Goal: Answer question/provide support

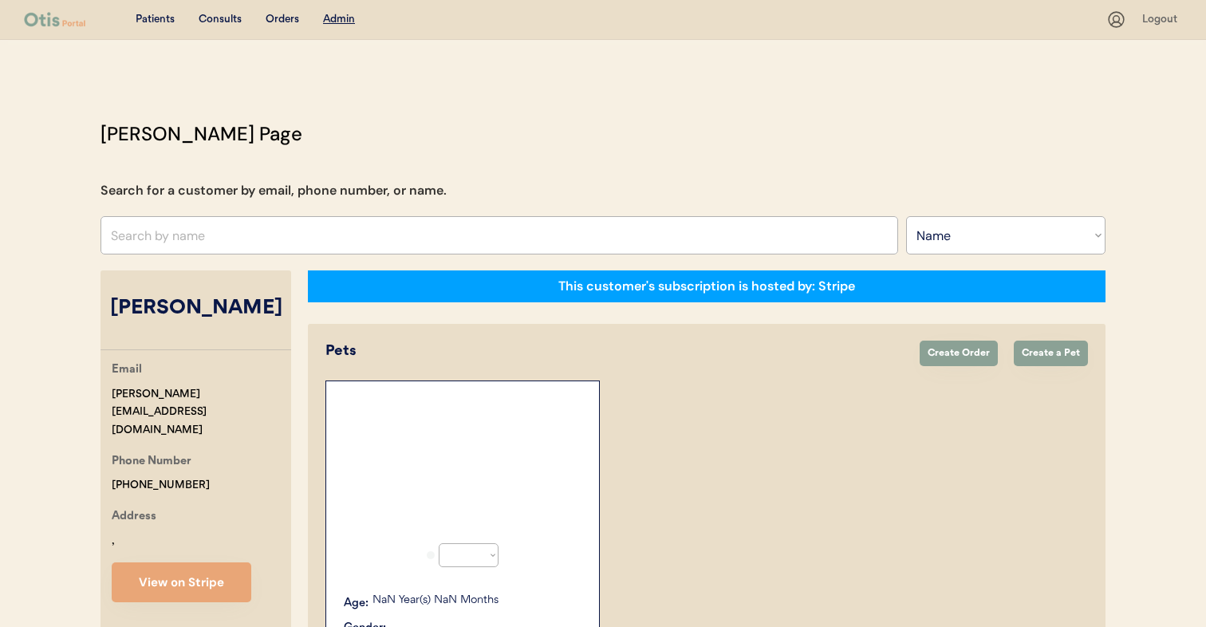
select select ""Name""
select select "true"
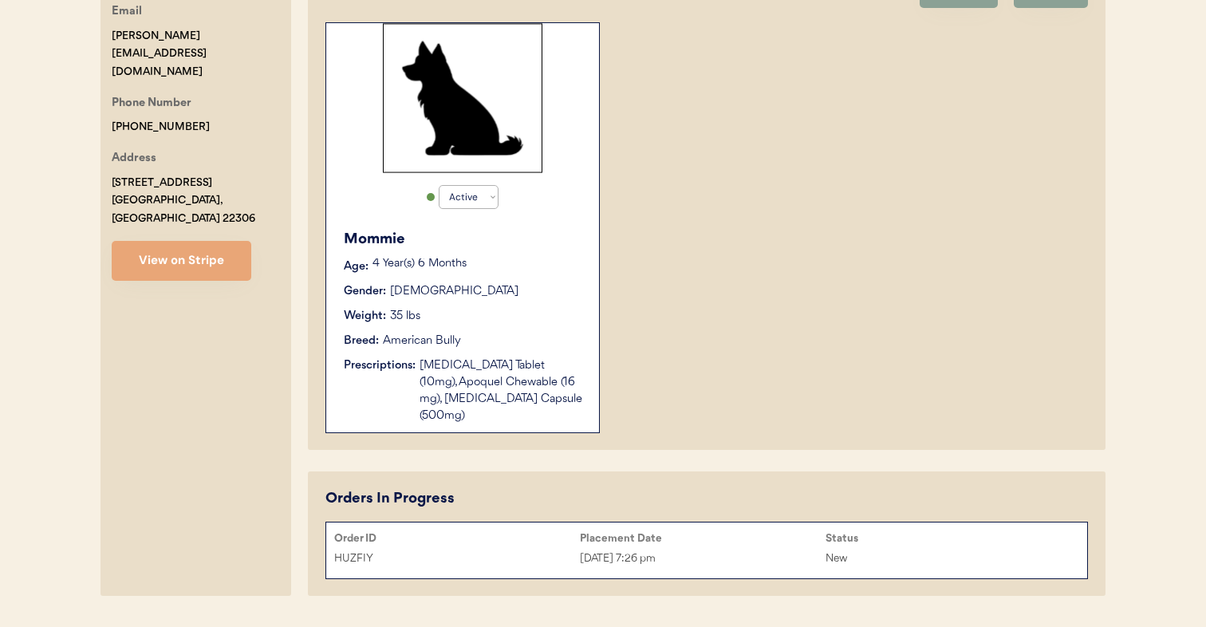
scroll to position [348, 0]
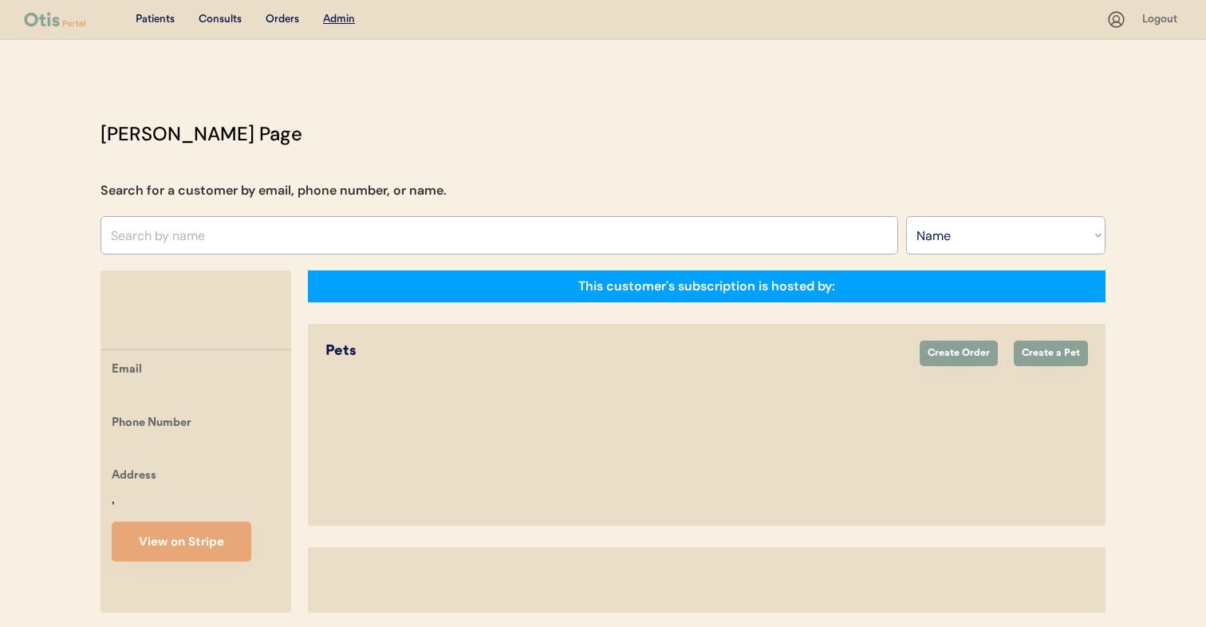
select select ""Name""
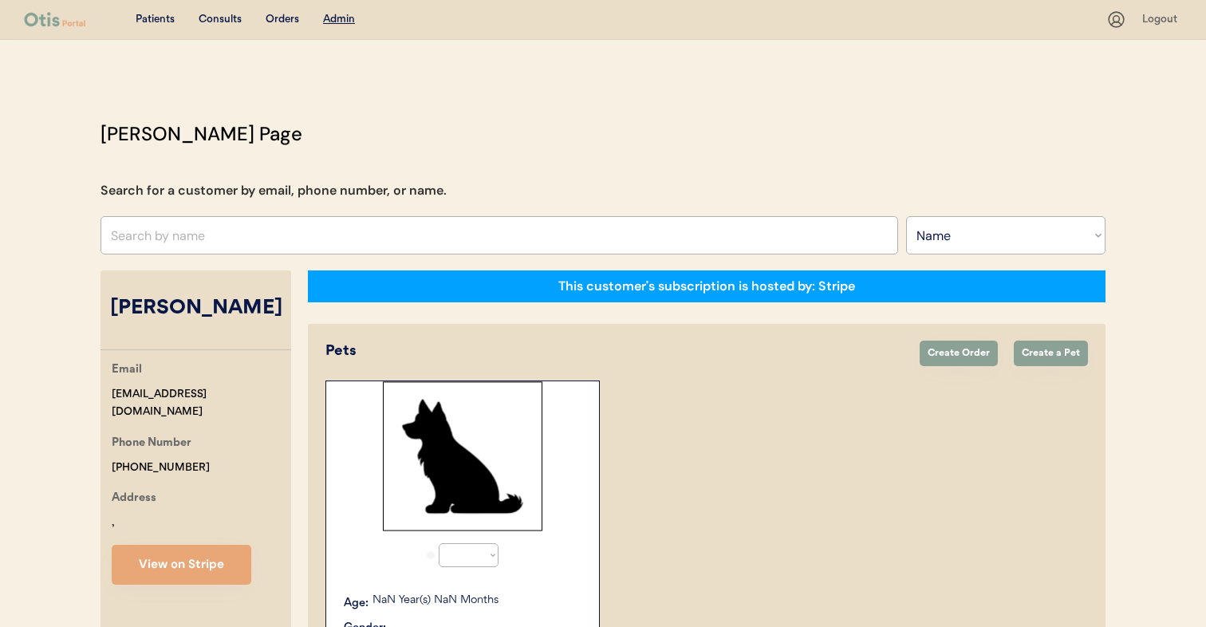
select select "true"
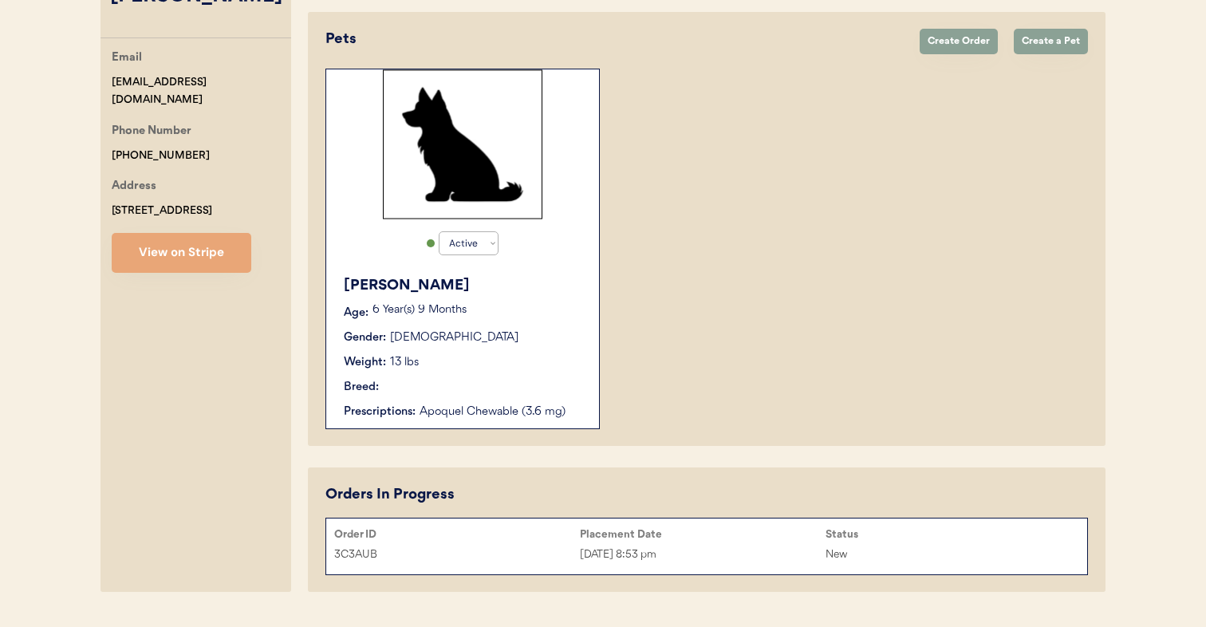
scroll to position [351, 0]
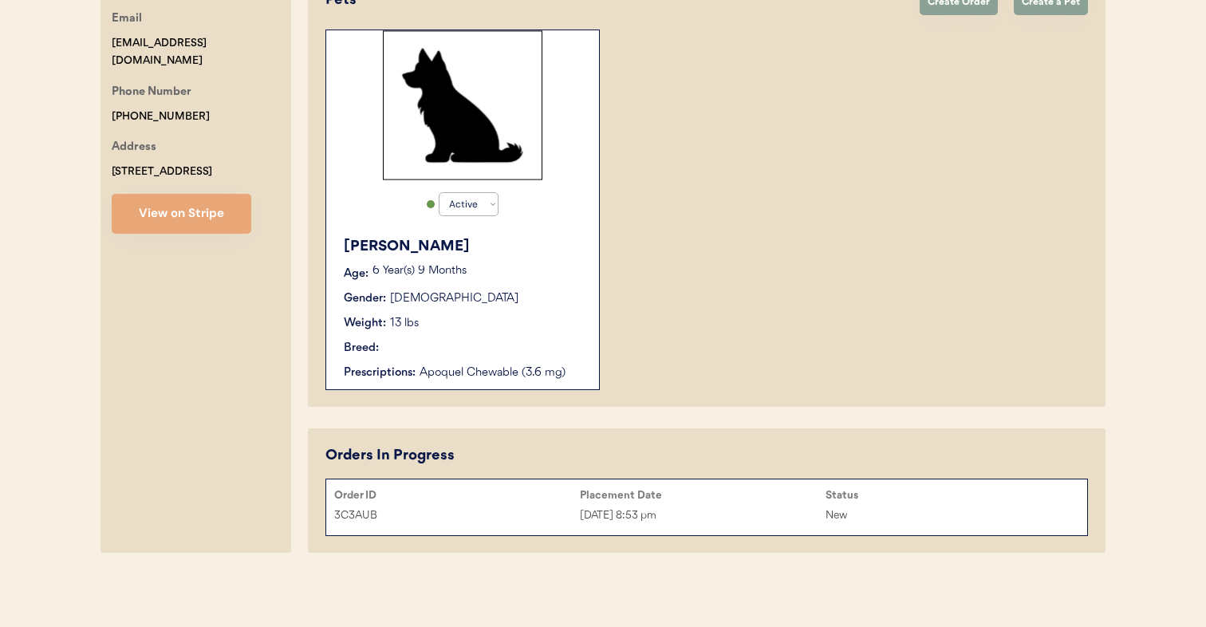
click at [647, 501] on div "Placement Date" at bounding box center [703, 495] width 246 height 13
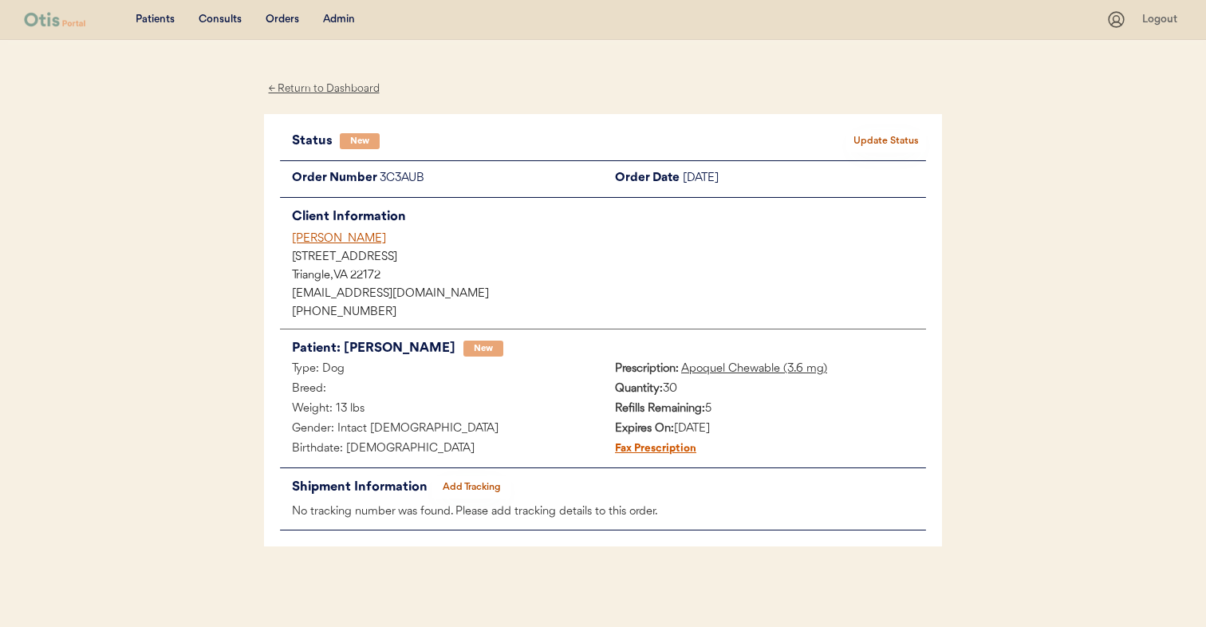
click at [349, 229] on div "Client Information [PERSON_NAME] [STREET_ADDRESS] [EMAIL_ADDRESS][DOMAIN_NAME] …" at bounding box center [603, 263] width 646 height 115
click at [349, 235] on div "[PERSON_NAME]" at bounding box center [609, 239] width 634 height 17
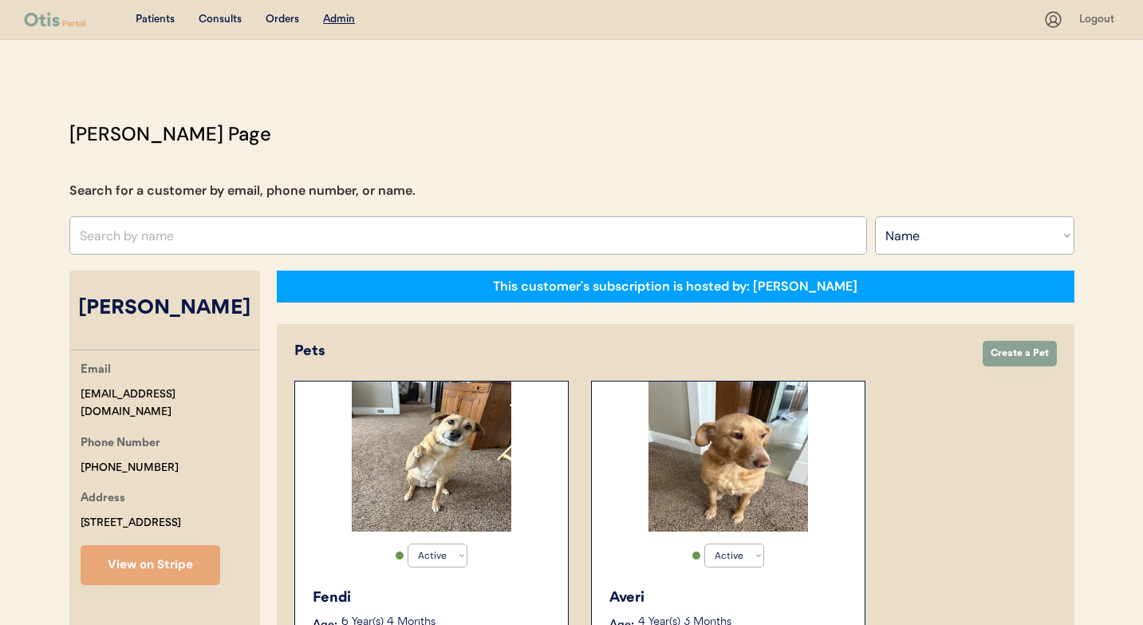
select select ""Name""
select select "true"
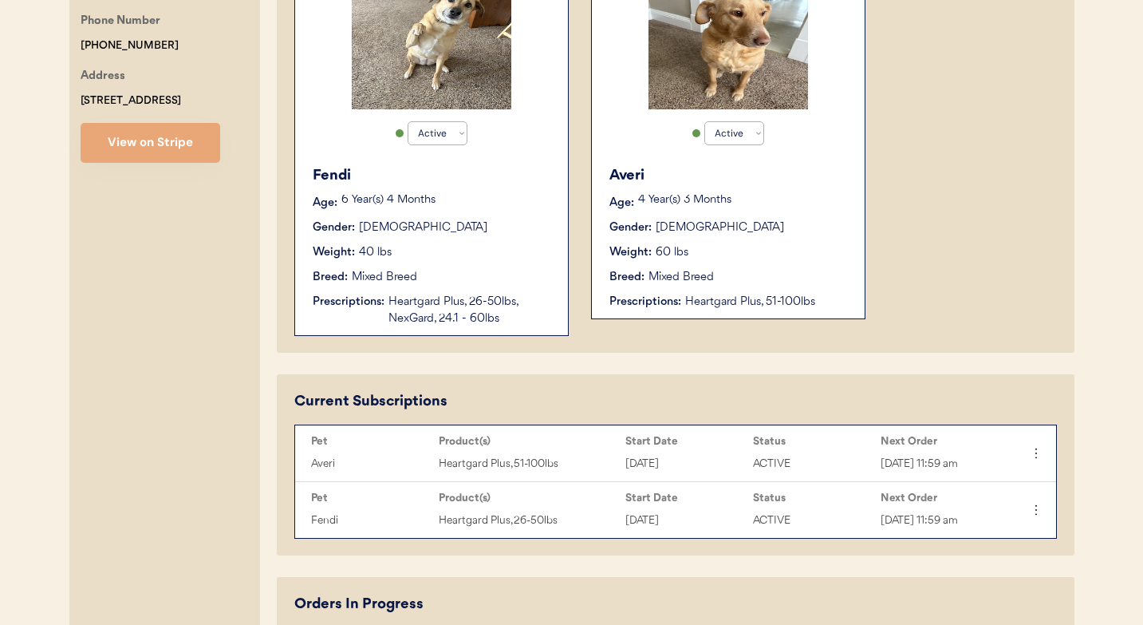
scroll to position [421, 0]
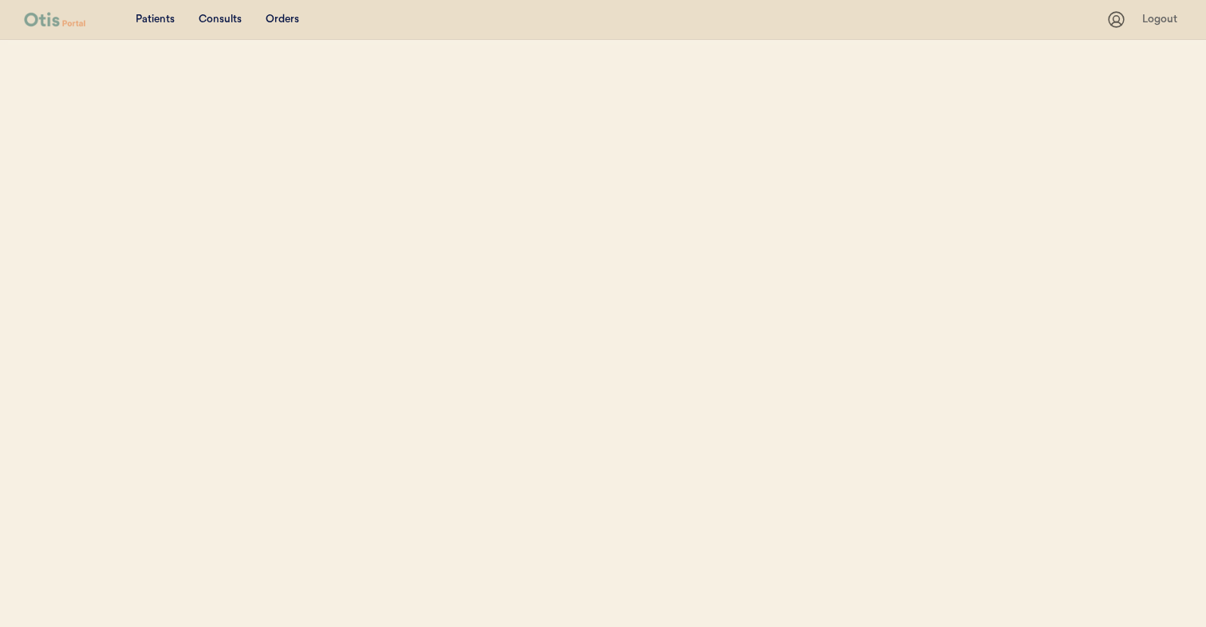
select select ""Name""
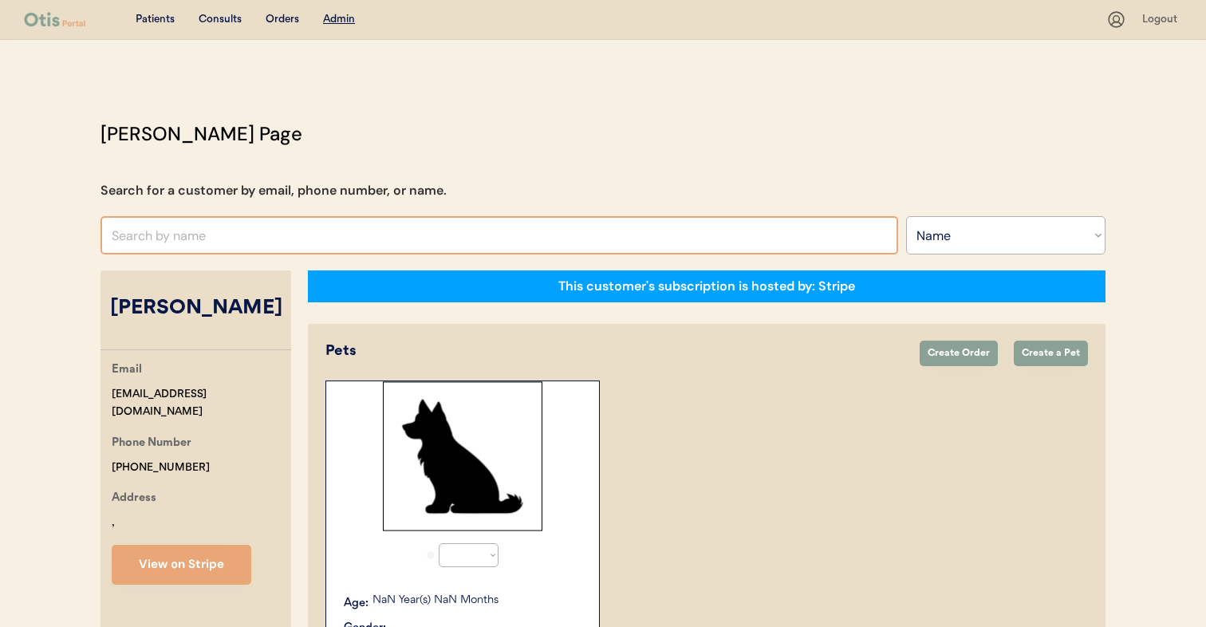
select select "true"
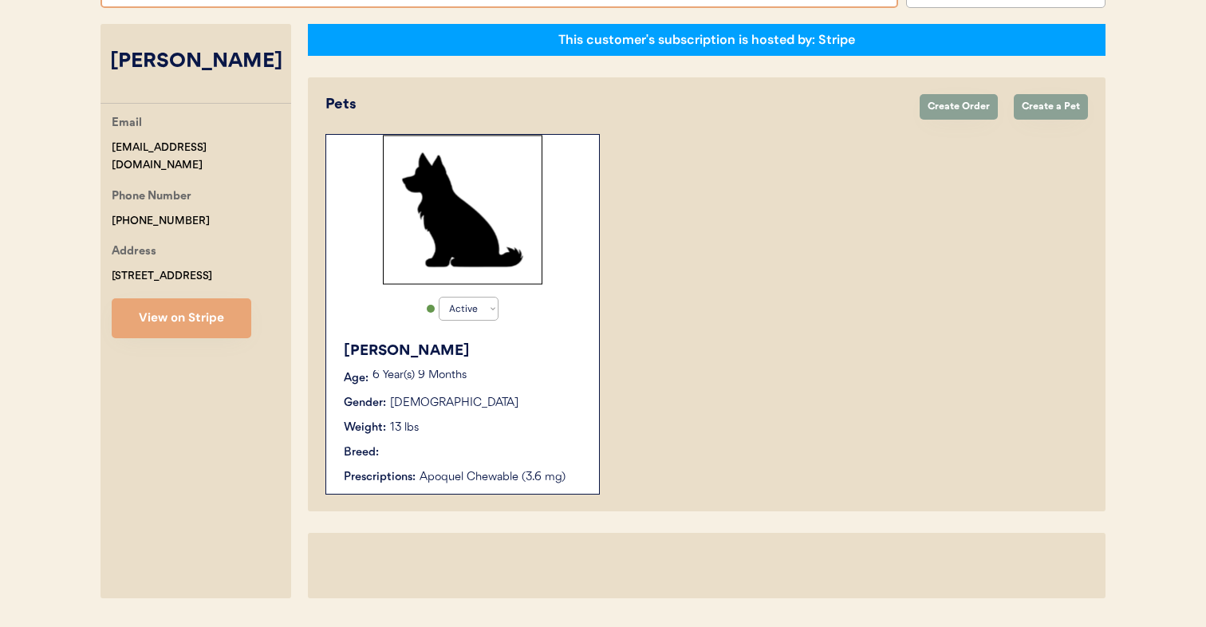
scroll to position [292, 0]
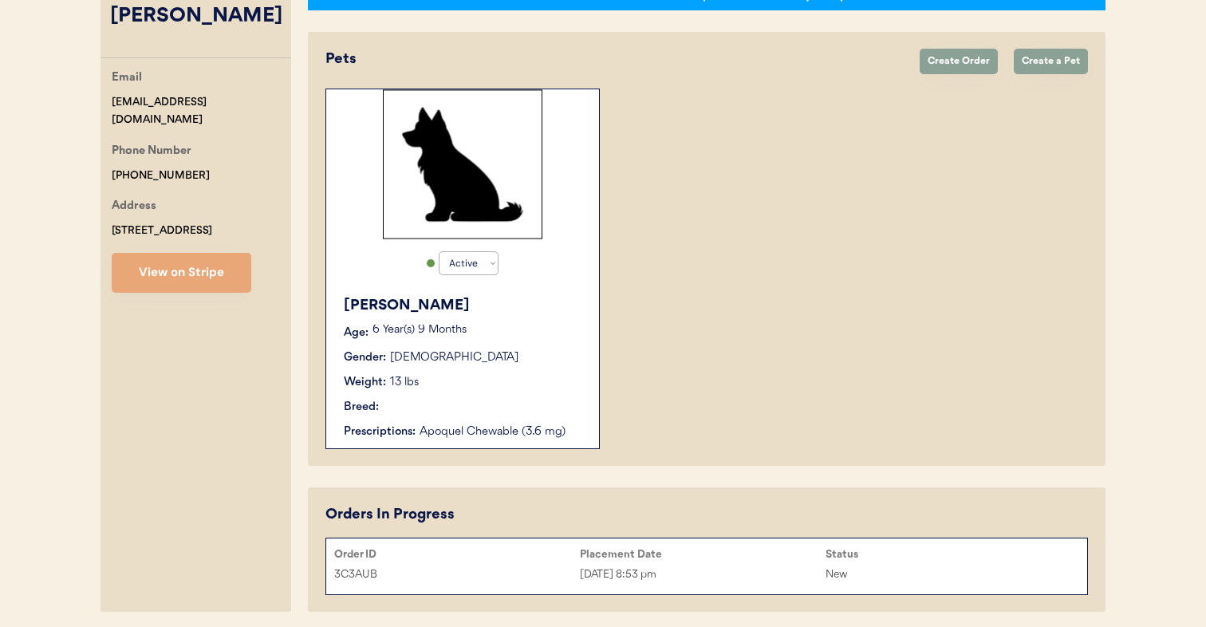
click at [424, 353] on div "Gender: Male" at bounding box center [463, 357] width 239 height 17
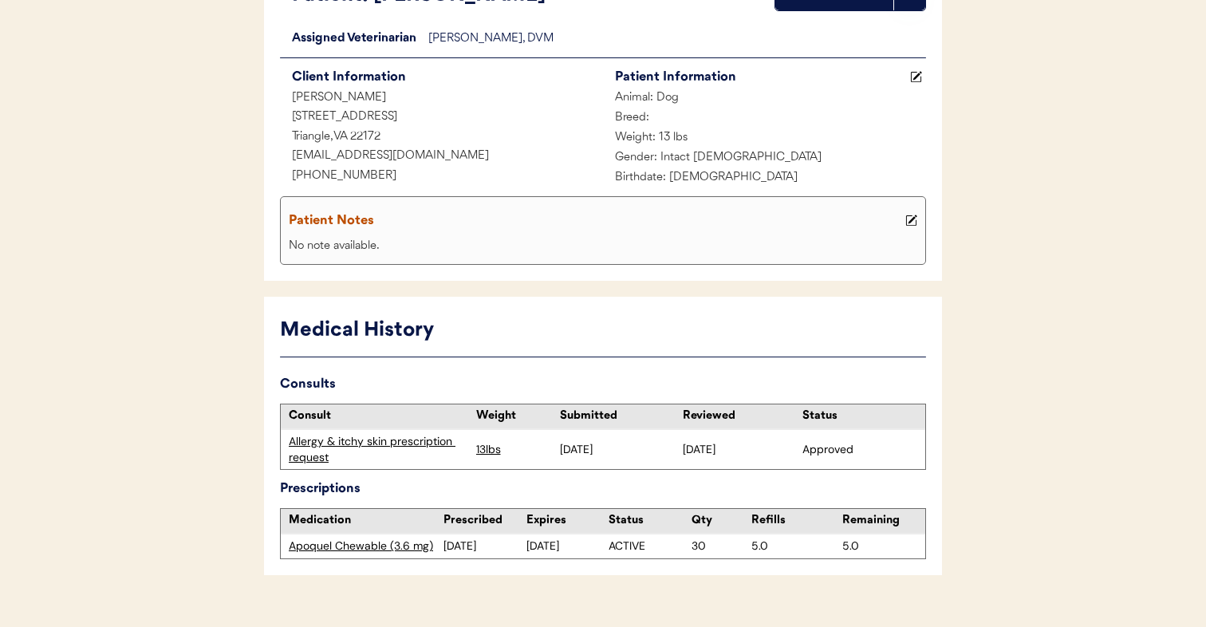
scroll to position [196, 0]
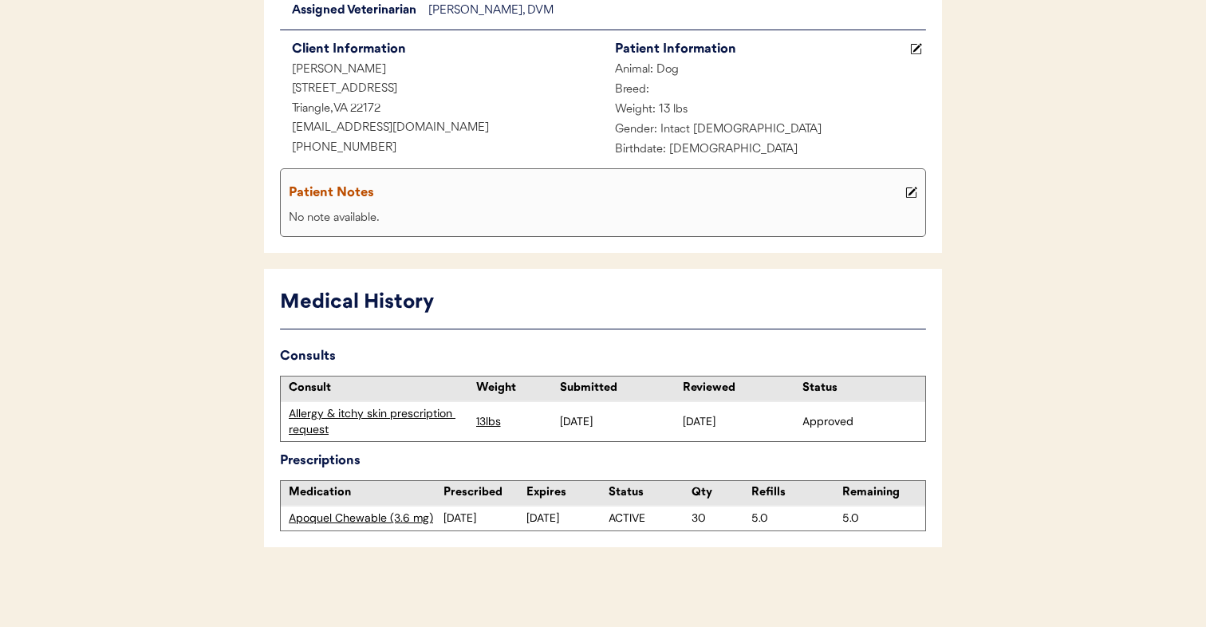
click at [397, 414] on div "Allergy & itchy skin prescription request" at bounding box center [379, 421] width 180 height 31
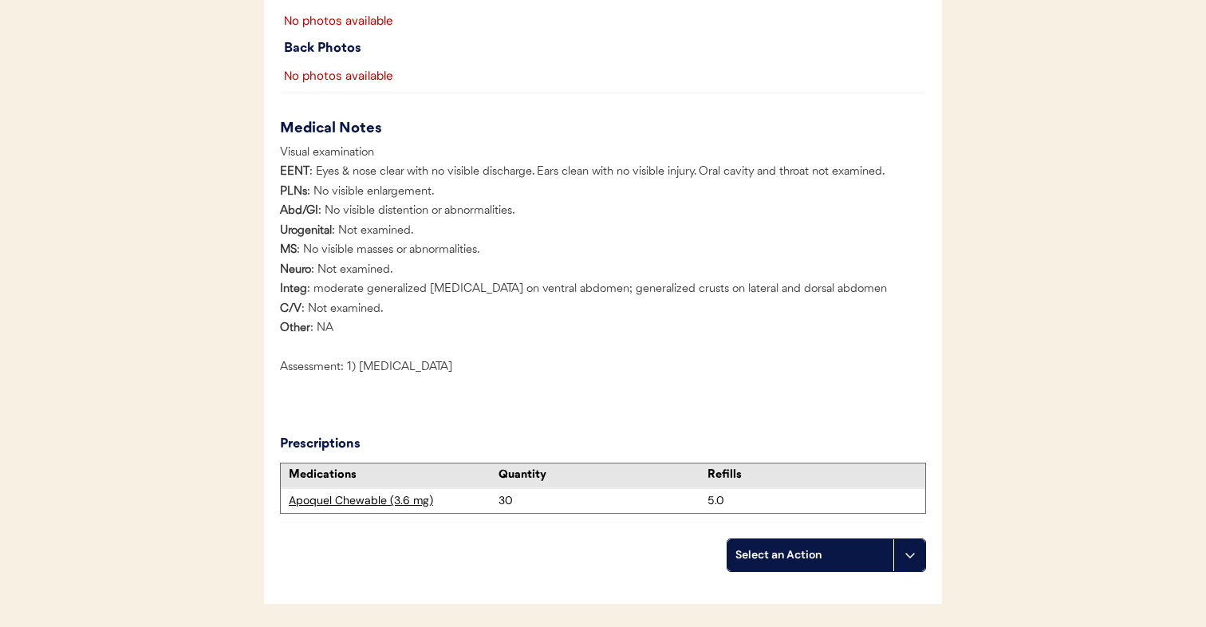
scroll to position [2021, 0]
click at [387, 511] on div "Apoquel Chewable (3.6 mg)" at bounding box center [394, 503] width 210 height 16
